Goal: Task Accomplishment & Management: Complete application form

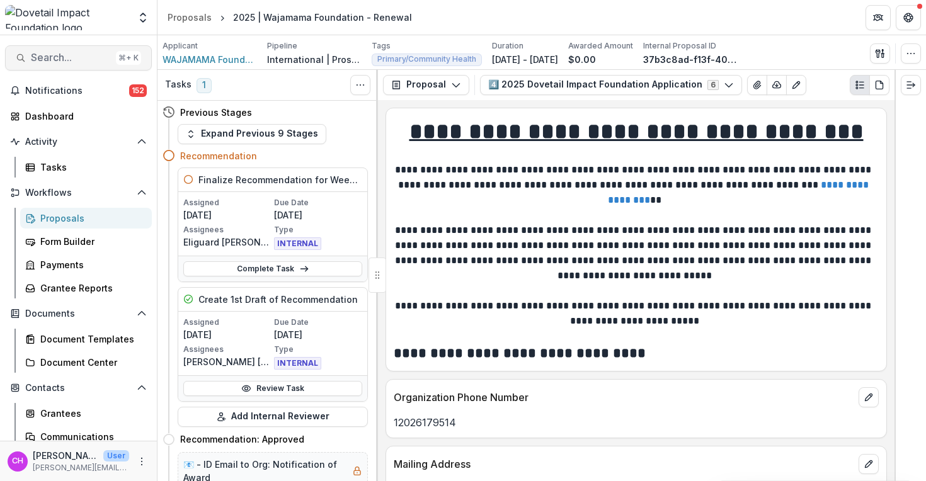
click at [74, 60] on span "Search..." at bounding box center [71, 58] width 80 height 12
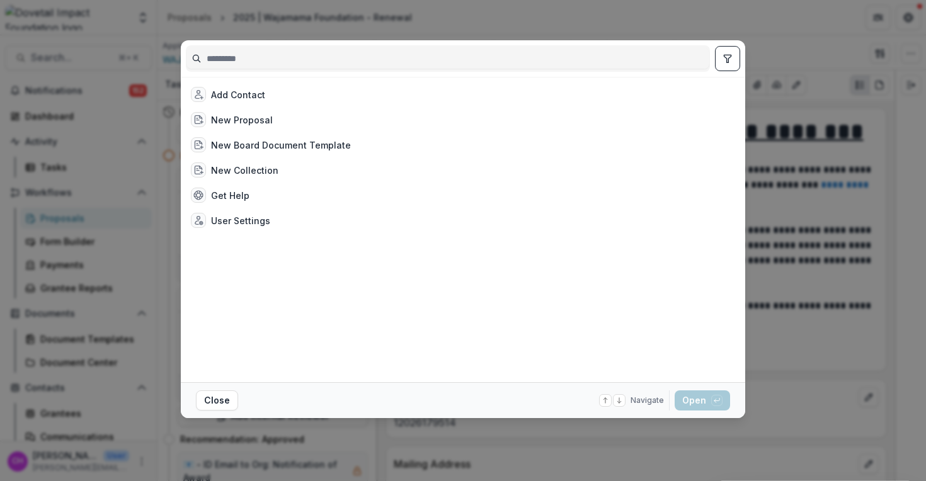
click at [45, 262] on div "Add Contact New Proposal New Board Document Template New Collection Get Help Us…" at bounding box center [463, 240] width 926 height 481
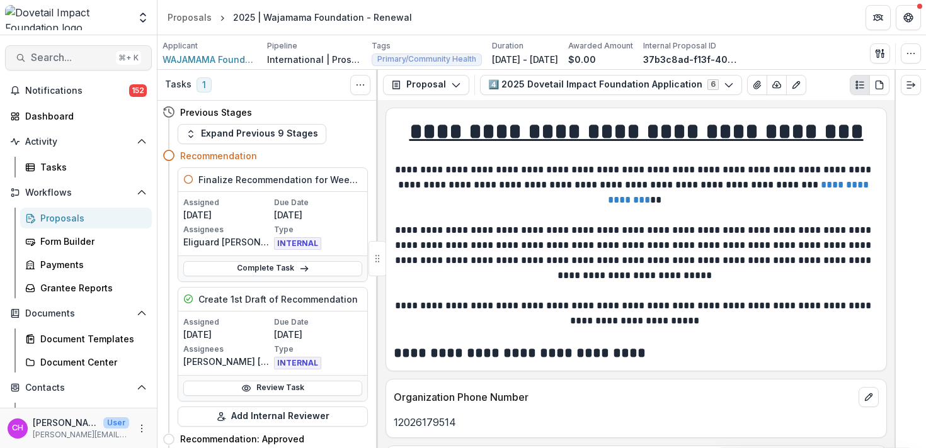
click at [77, 50] on button "Search... ⌘ + K" at bounding box center [78, 57] width 147 height 25
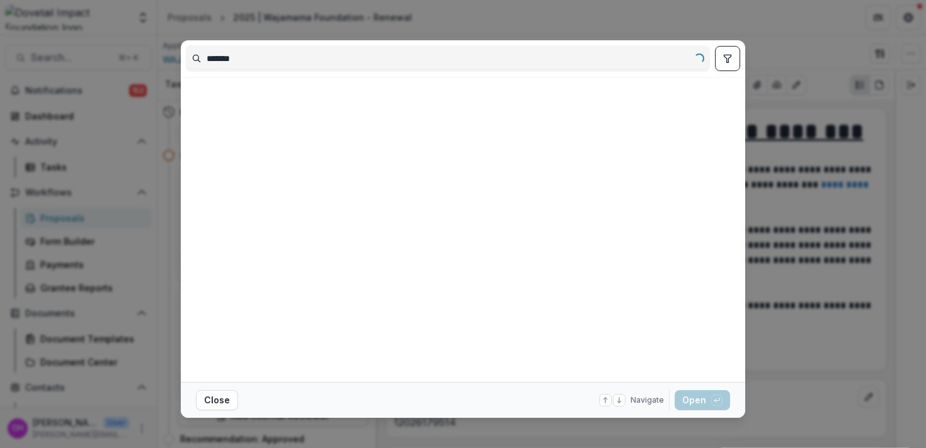
type input "********"
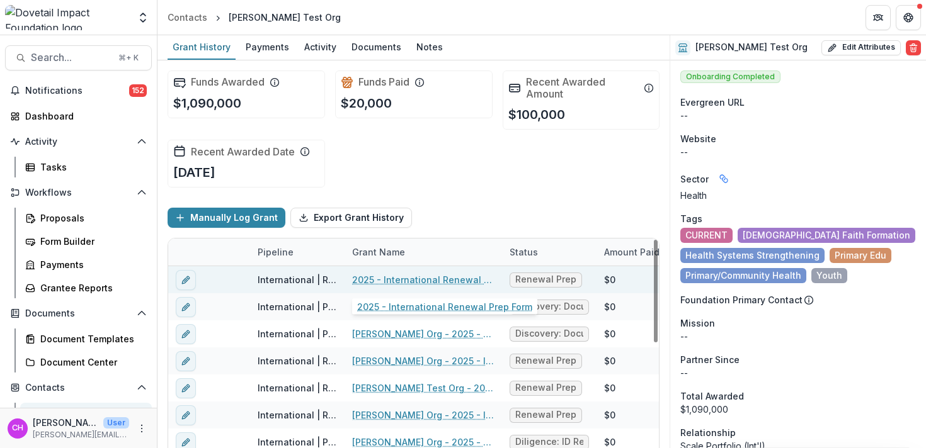
click at [399, 284] on link "2025 - International Renewal Prep Form" at bounding box center [423, 279] width 142 height 13
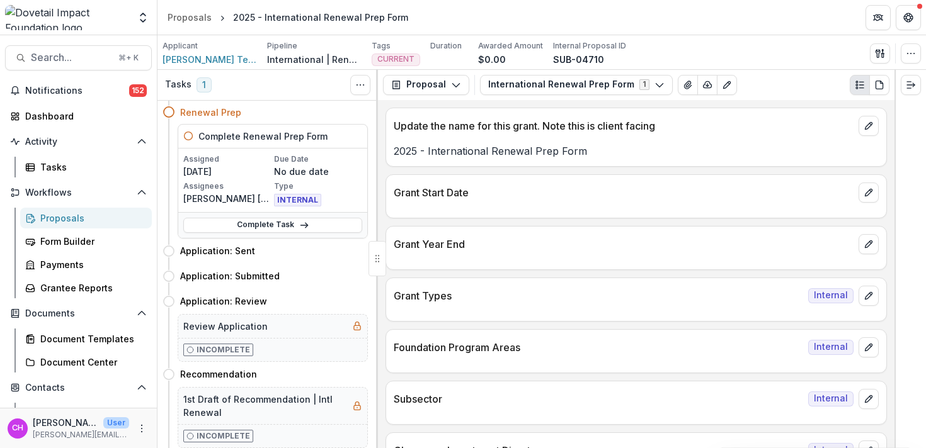
drag, startPoint x: 399, startPoint y: 284, endPoint x: 425, endPoint y: 188, distance: 99.3
click at [399, 284] on div "Grant Types Internal" at bounding box center [636, 292] width 500 height 28
click at [278, 224] on link "Complete Task" at bounding box center [272, 225] width 179 height 15
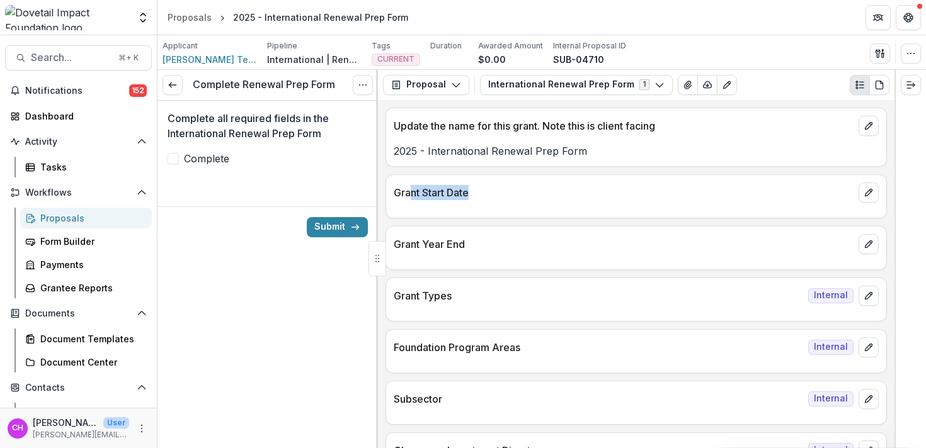
drag, startPoint x: 408, startPoint y: 198, endPoint x: 514, endPoint y: 200, distance: 105.8
click at [514, 200] on p "Grant Start Date" at bounding box center [624, 192] width 460 height 15
drag, startPoint x: 405, startPoint y: 245, endPoint x: 482, endPoint y: 248, distance: 76.9
click at [482, 248] on p "Grant Year End" at bounding box center [624, 244] width 460 height 15
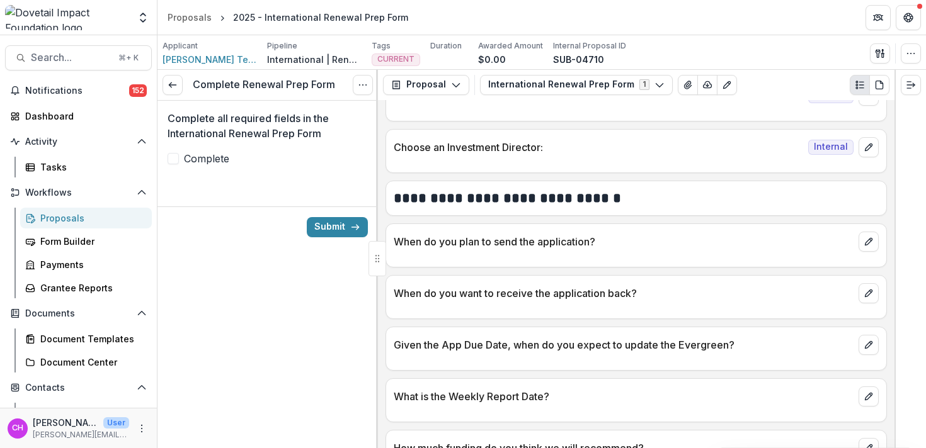
scroll to position [337, 0]
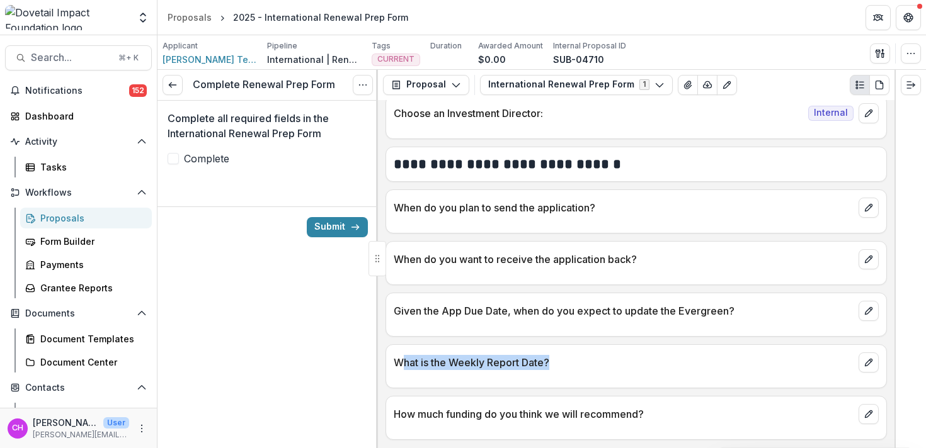
drag, startPoint x: 405, startPoint y: 364, endPoint x: 587, endPoint y: 365, distance: 182.0
click at [589, 365] on p "What is the Weekly Report Date?" at bounding box center [624, 362] width 460 height 15
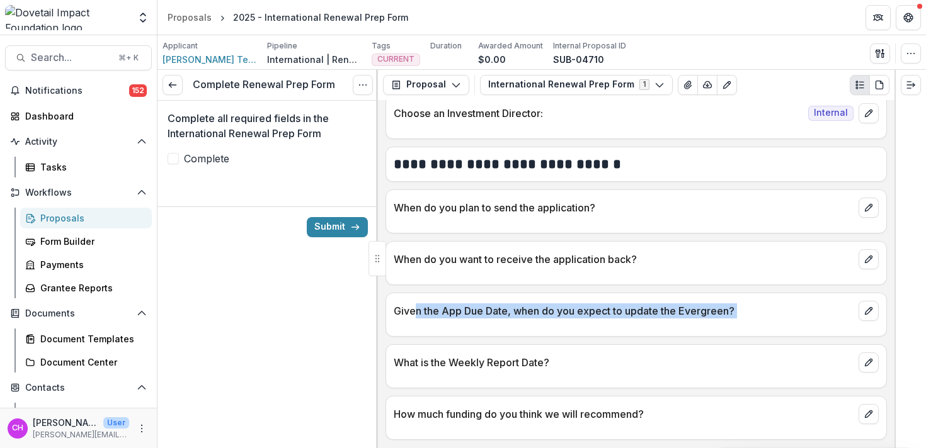
drag, startPoint x: 414, startPoint y: 311, endPoint x: 507, endPoint y: 343, distance: 98.4
click at [508, 343] on div "**********" at bounding box center [636, 274] width 516 height 348
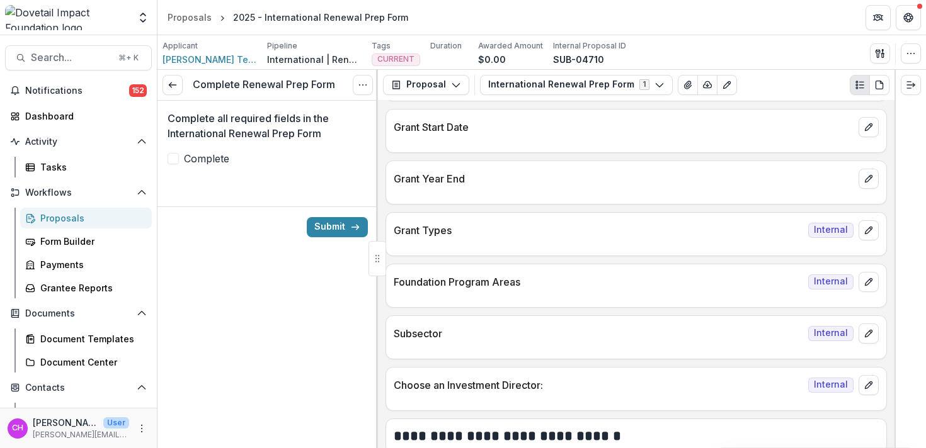
scroll to position [0, 0]
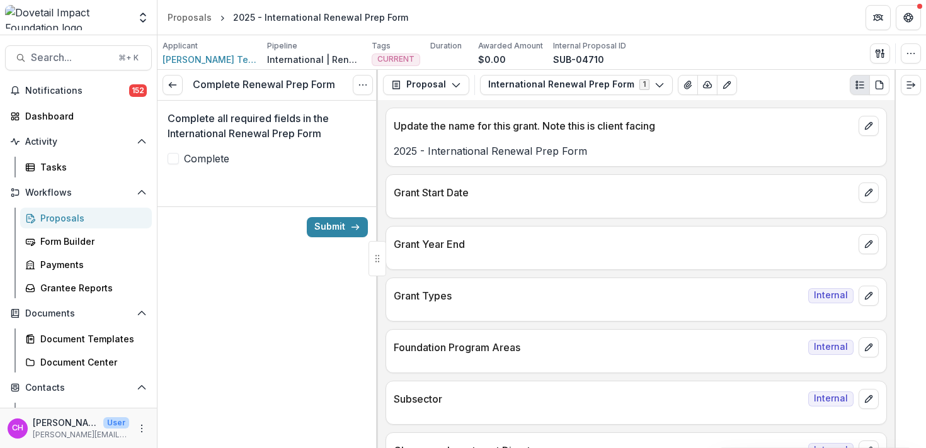
click at [213, 161] on span "Complete" at bounding box center [206, 158] width 45 height 15
click at [206, 163] on span "Complete" at bounding box center [206, 158] width 45 height 15
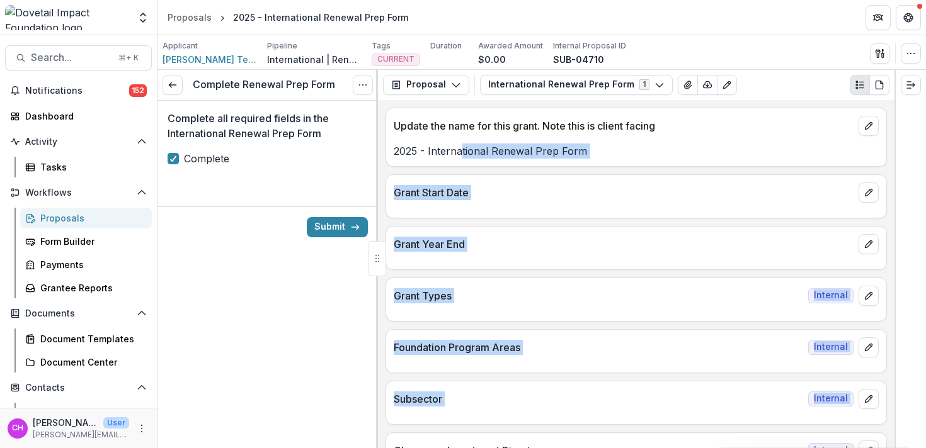
drag, startPoint x: 459, startPoint y: 146, endPoint x: 448, endPoint y: 432, distance: 286.0
click at [448, 432] on div "**********" at bounding box center [636, 274] width 516 height 348
click at [337, 220] on button "Submit" at bounding box center [337, 227] width 61 height 20
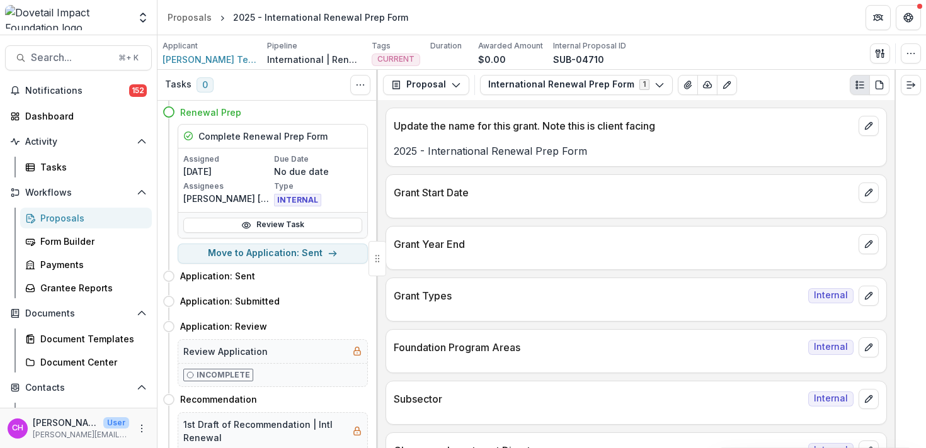
drag, startPoint x: 326, startPoint y: 135, endPoint x: 354, endPoint y: 133, distance: 29.0
click at [357, 133] on div "Complete Renewal Prep Form" at bounding box center [272, 137] width 189 height 24
drag, startPoint x: 322, startPoint y: 139, endPoint x: 316, endPoint y: 132, distance: 8.5
click at [315, 132] on h5 "Complete Renewal Prep Form" at bounding box center [262, 136] width 129 height 13
click at [342, 133] on div "Complete Renewal Prep Form" at bounding box center [272, 137] width 189 height 24
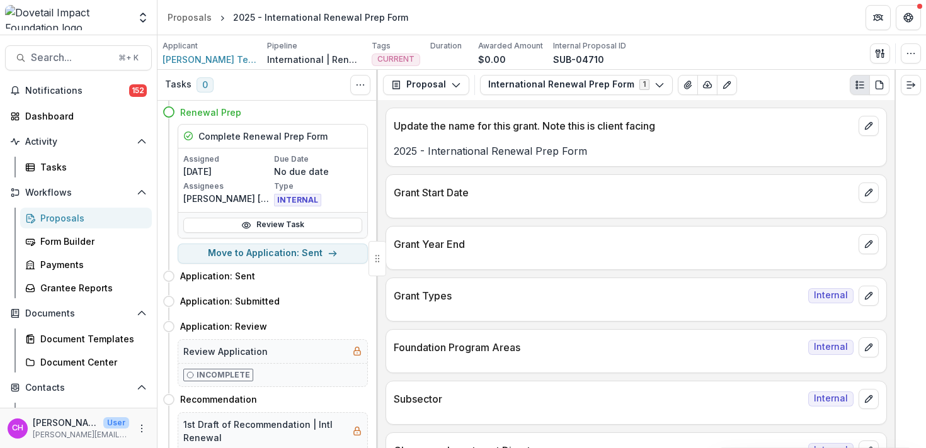
click at [331, 134] on div "Complete Renewal Prep Form" at bounding box center [272, 137] width 189 height 24
drag, startPoint x: 329, startPoint y: 139, endPoint x: 365, endPoint y: 144, distance: 36.2
click at [365, 144] on div "Expand Previous 0 Stages Renewal Prep Complete Renewal Prep Form Assigned [DATE…" at bounding box center [267, 275] width 220 height 348
drag, startPoint x: 326, startPoint y: 138, endPoint x: 358, endPoint y: 132, distance: 32.0
click at [358, 132] on div "Complete Renewal Prep Form" at bounding box center [272, 137] width 189 height 24
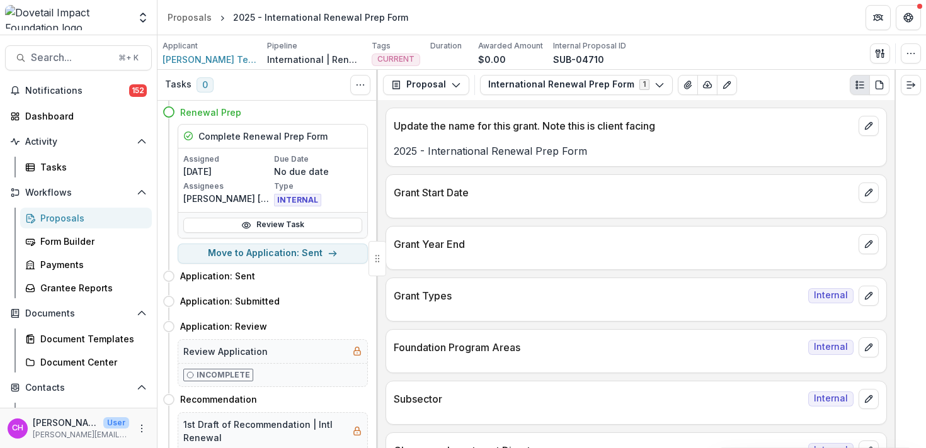
click at [358, 132] on div "Complete Renewal Prep Form" at bounding box center [272, 137] width 189 height 24
click at [290, 261] on button "Move to Application: Sent" at bounding box center [273, 254] width 190 height 20
select select "**********"
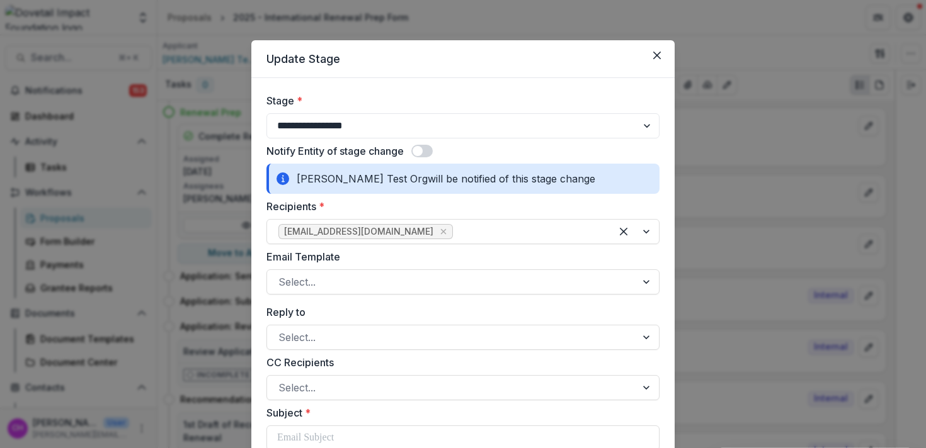
click at [179, 275] on div "**********" at bounding box center [463, 224] width 926 height 448
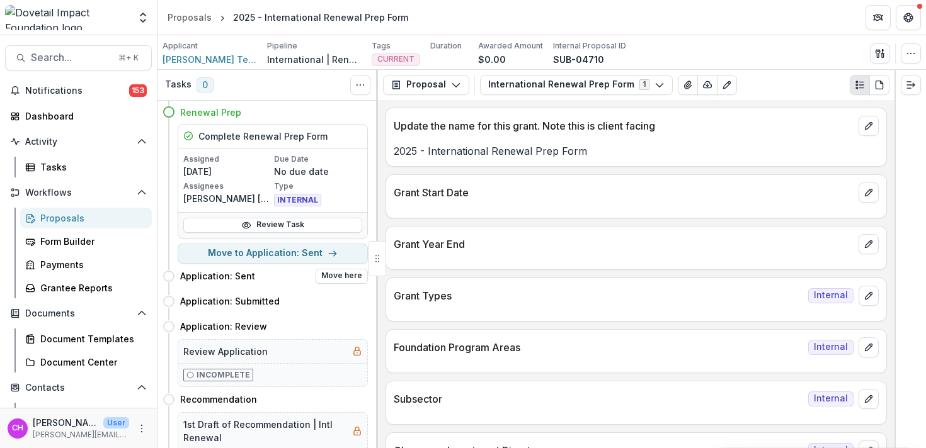
drag, startPoint x: 273, startPoint y: 280, endPoint x: 363, endPoint y: 283, distance: 90.1
click at [362, 283] on div "Application: Sent Move here" at bounding box center [264, 276] width 205 height 25
drag, startPoint x: 317, startPoint y: 137, endPoint x: 347, endPoint y: 138, distance: 29.6
click at [347, 138] on div "Complete Renewal Prep Form" at bounding box center [272, 137] width 189 height 24
